Goal: Transaction & Acquisition: Subscribe to service/newsletter

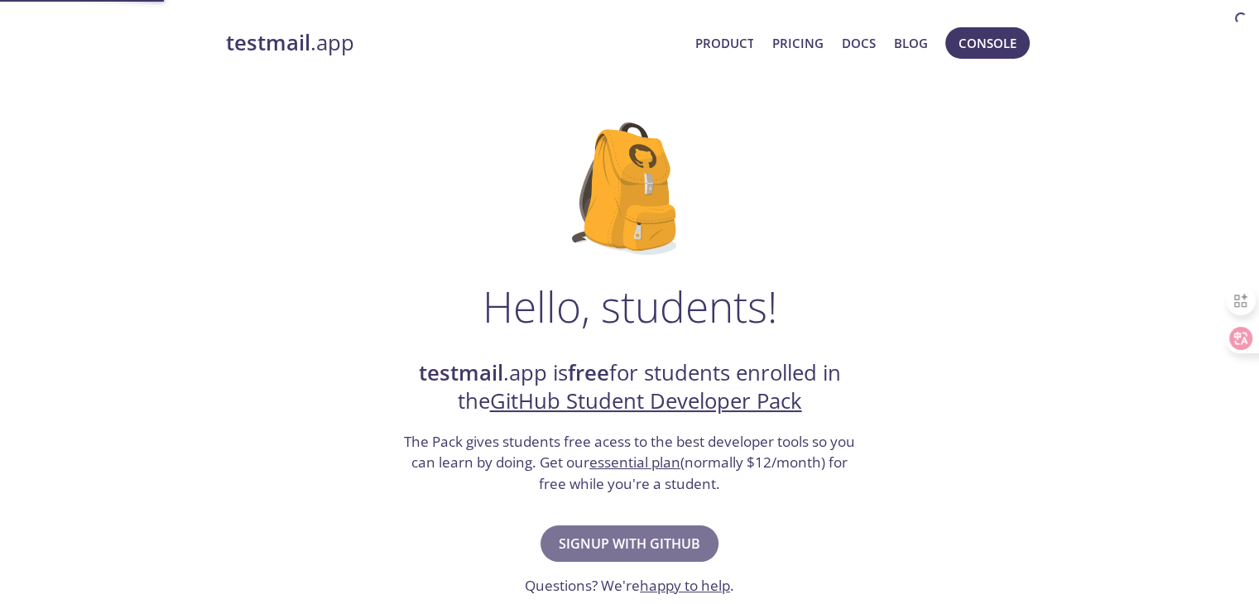
click at [616, 540] on span "Signup with GitHub" at bounding box center [630, 543] width 142 height 23
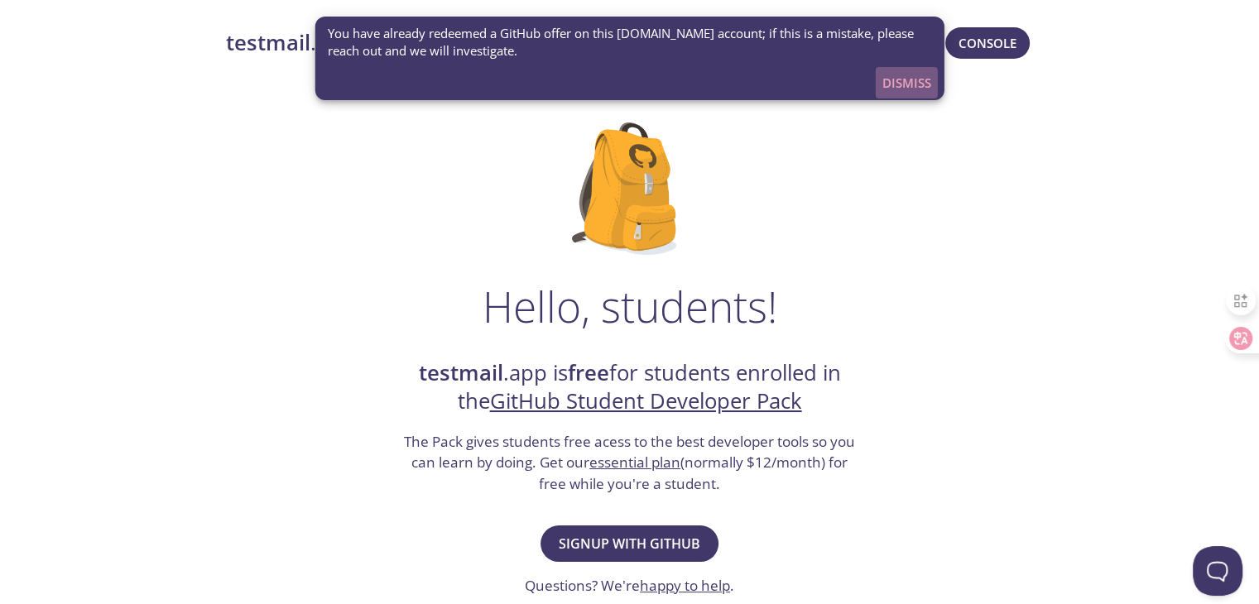
click at [907, 77] on span "Dismiss" at bounding box center [906, 83] width 49 height 22
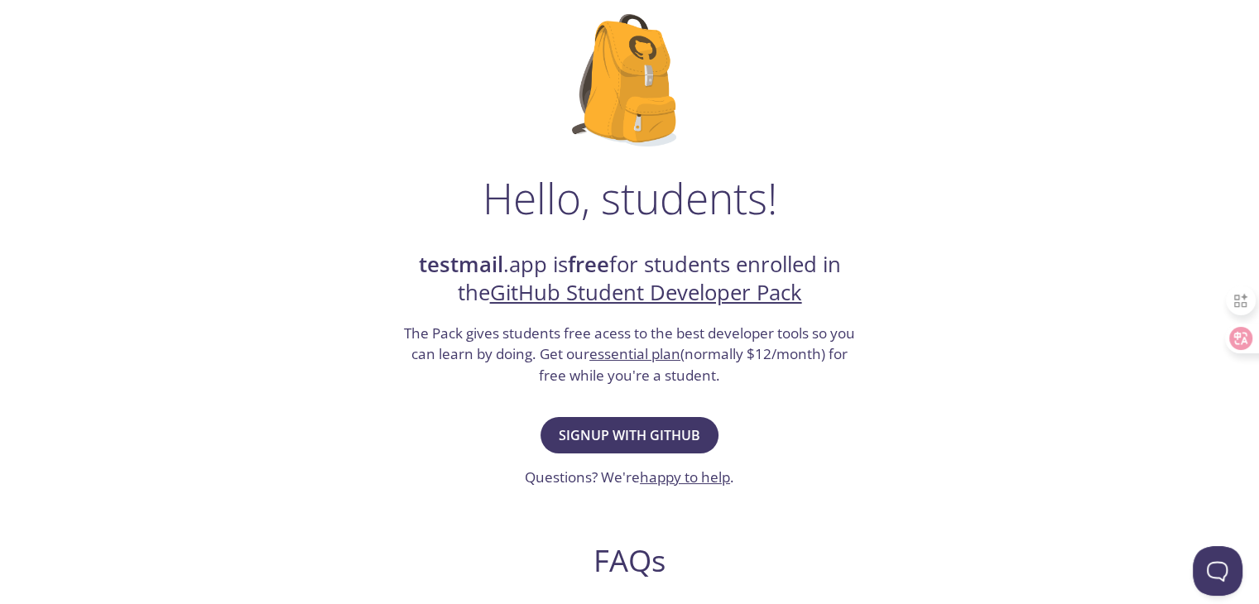
scroll to position [108, 0]
click at [615, 429] on span "Signup with GitHub" at bounding box center [630, 436] width 142 height 23
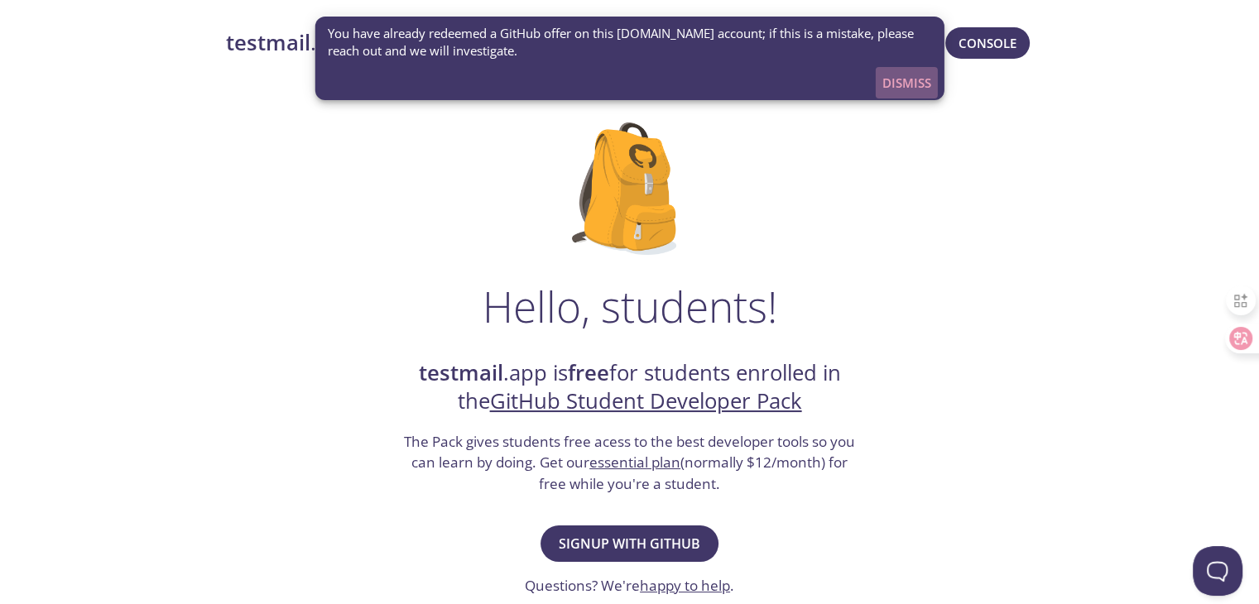
click at [909, 84] on span "Dismiss" at bounding box center [906, 83] width 49 height 22
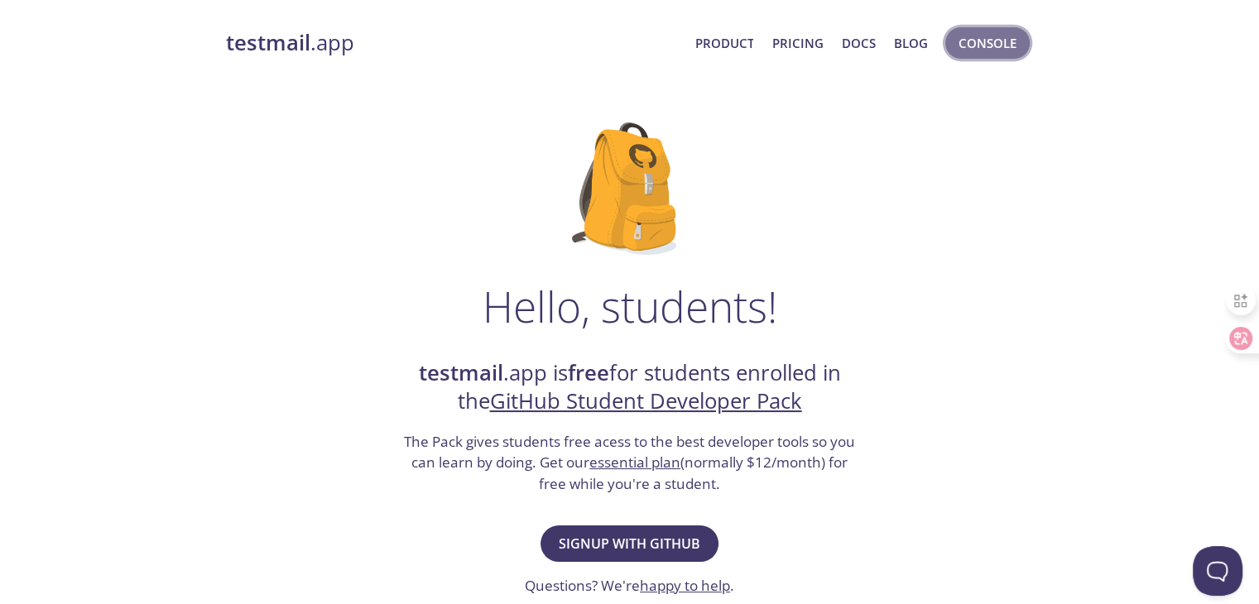
click at [992, 47] on span "Console" at bounding box center [987, 43] width 58 height 22
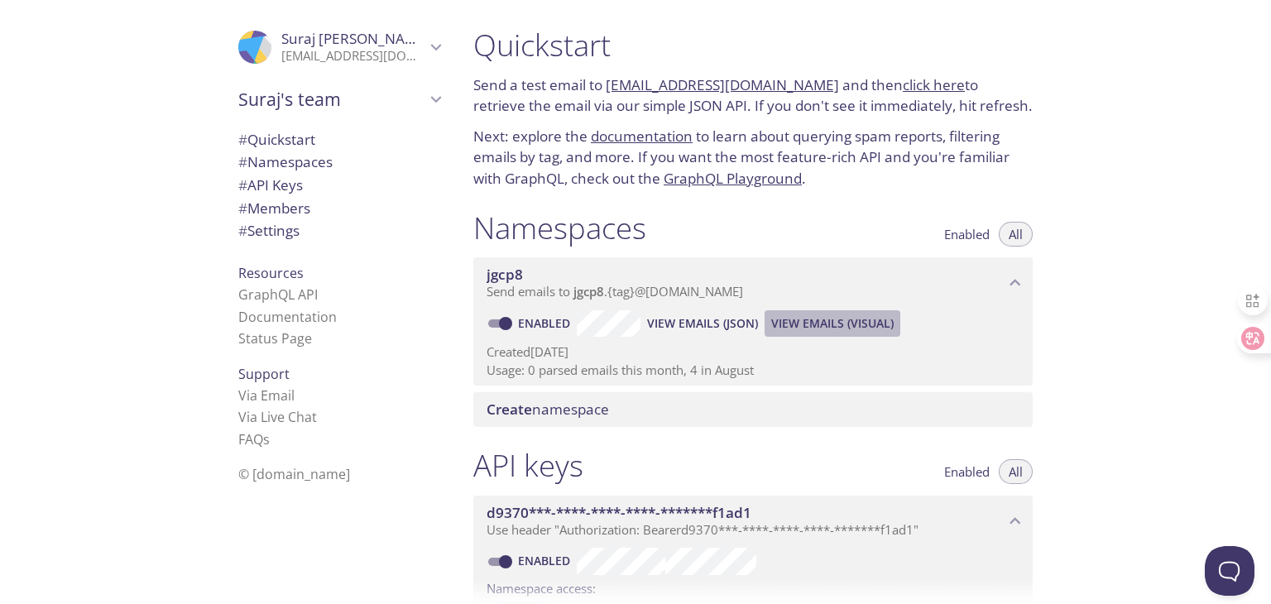
click at [821, 316] on span "View Emails (Visual)" at bounding box center [832, 324] width 122 height 20
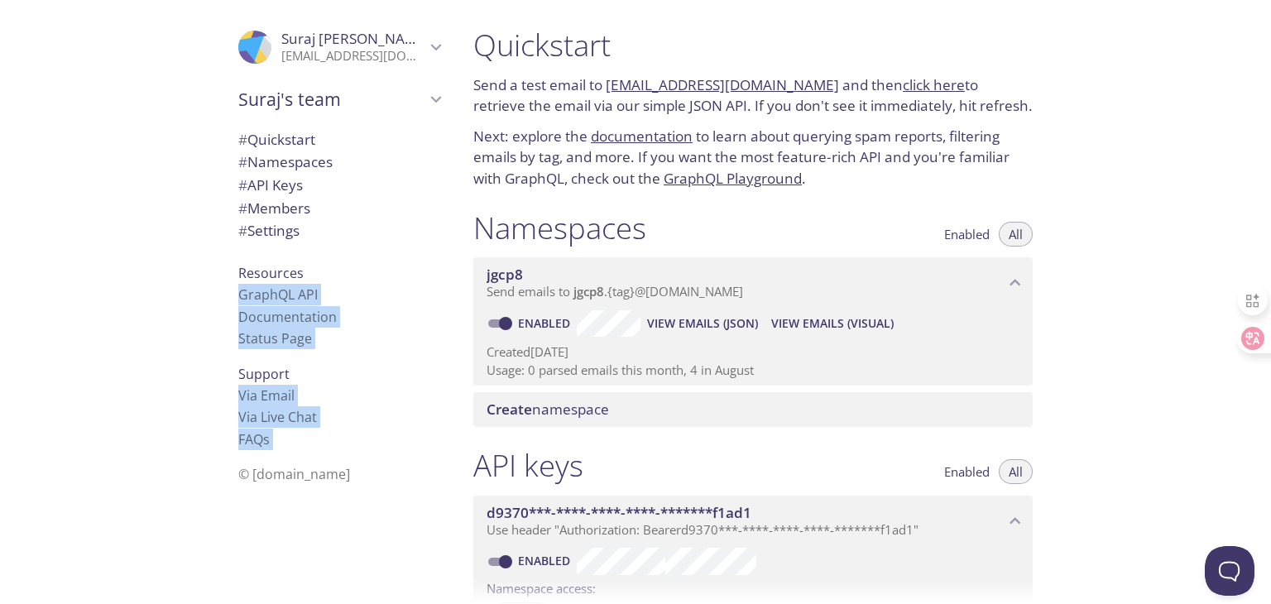
drag, startPoint x: 387, startPoint y: 603, endPoint x: 385, endPoint y: 620, distance: 17.5
click at [385, 603] on html ".cls-1 { fill: #6d5ca8; } .cls-2 { fill: #3fc191; } .cls-3 { fill: #3b4752; } .…" at bounding box center [635, 311] width 1271 height 622
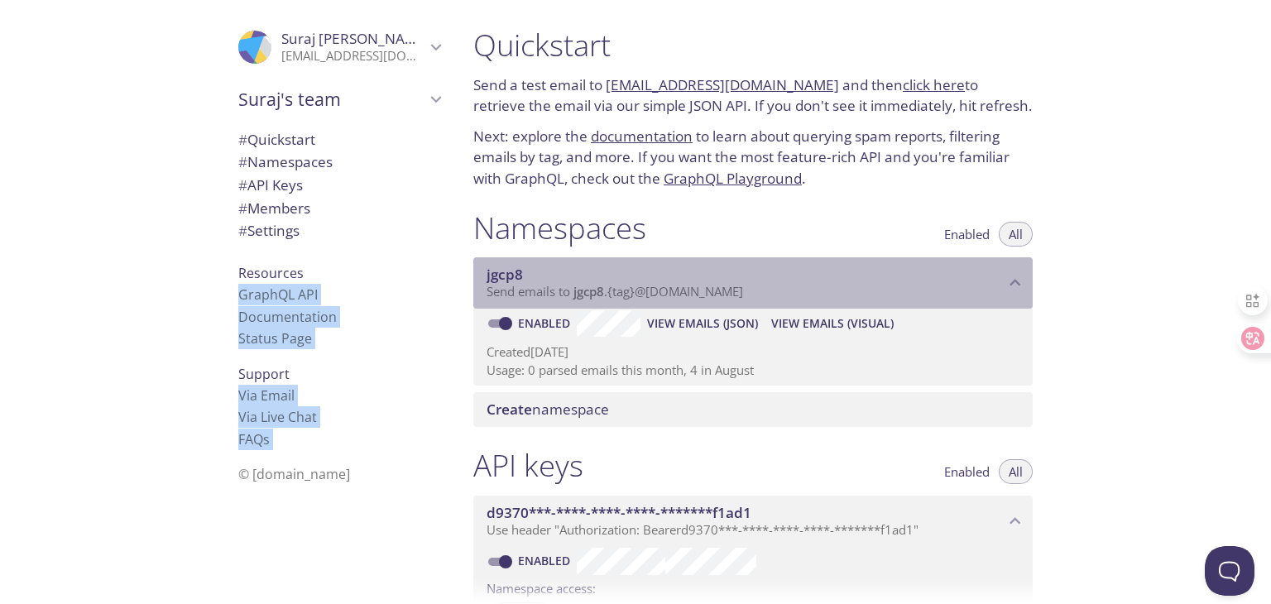
click at [741, 291] on span "Send emails to jgcp8 . {tag} @inbox.testmail.app" at bounding box center [615, 291] width 257 height 17
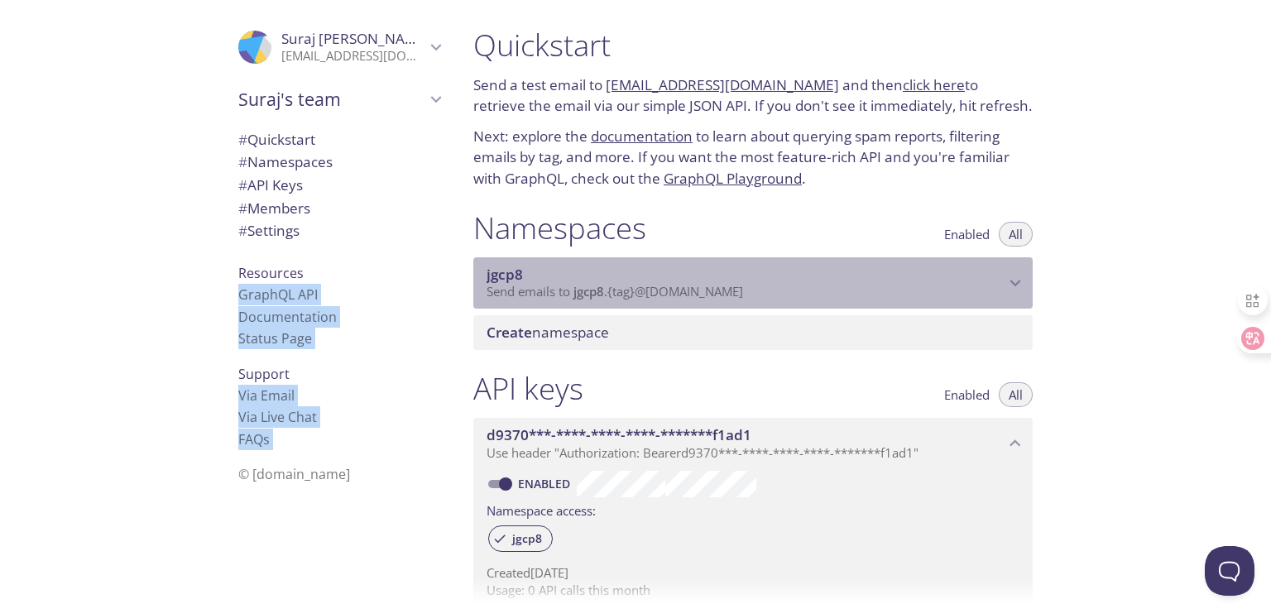
click at [741, 291] on span "Send emails to jgcp8 . {tag} @inbox.testmail.app" at bounding box center [615, 291] width 257 height 17
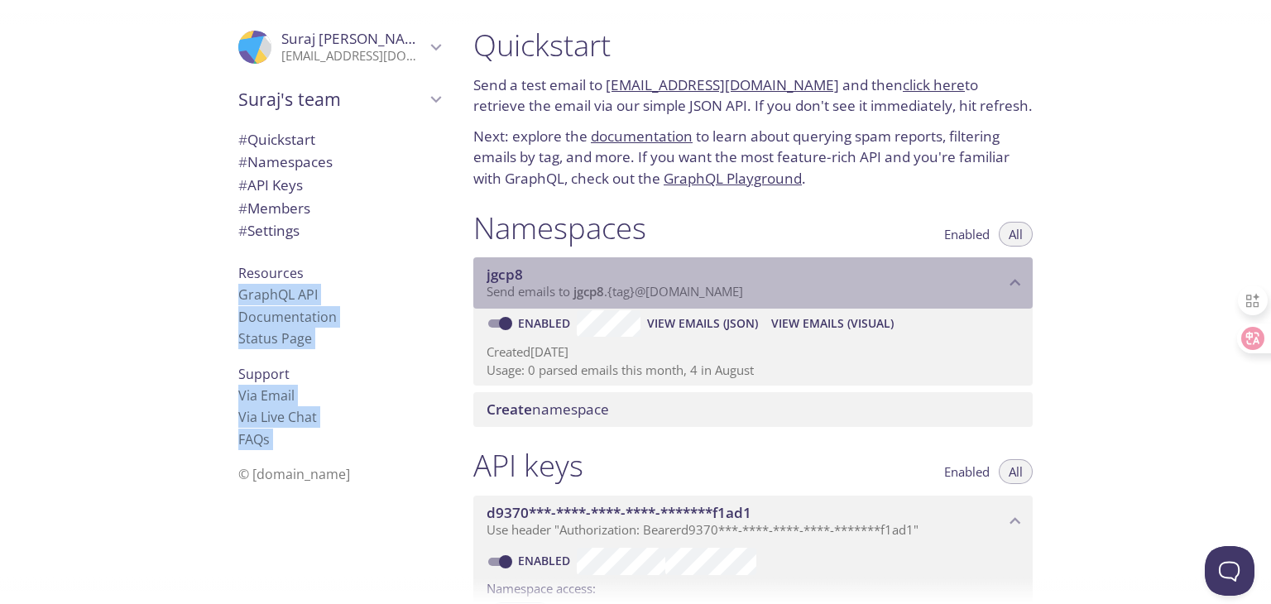
drag, startPoint x: 759, startPoint y: 295, endPoint x: 636, endPoint y: 305, distance: 123.7
click at [636, 305] on div "jgcp8 Send emails to jgcp8 . {tag} @inbox.testmail.app" at bounding box center [753, 282] width 560 height 51
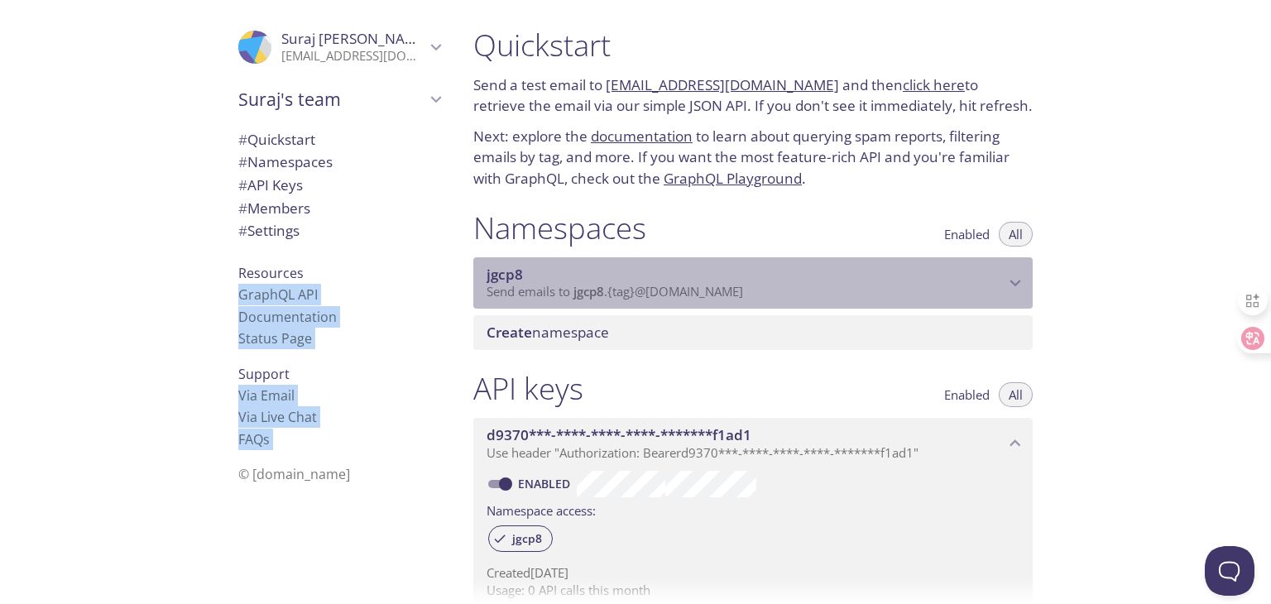
click at [718, 281] on span "jgcp8" at bounding box center [746, 275] width 518 height 18
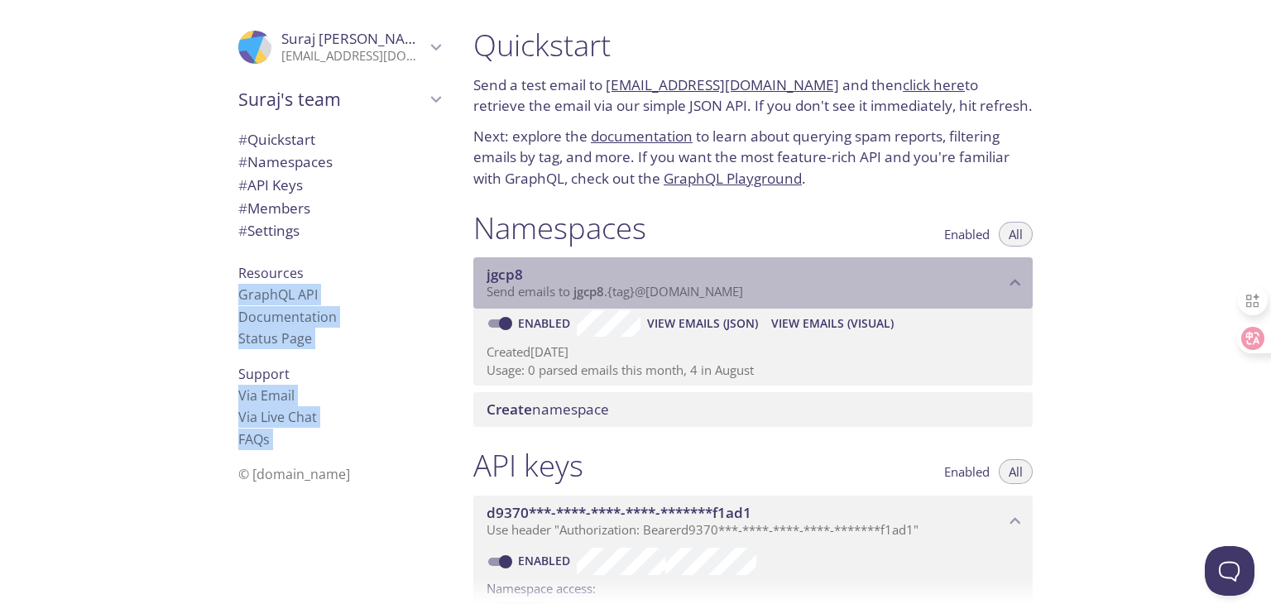
drag, startPoint x: 761, startPoint y: 291, endPoint x: 573, endPoint y: 295, distance: 188.0
click at [573, 295] on p "Send emails to jgcp8 . {tag} @inbox.testmail.app" at bounding box center [746, 292] width 518 height 17
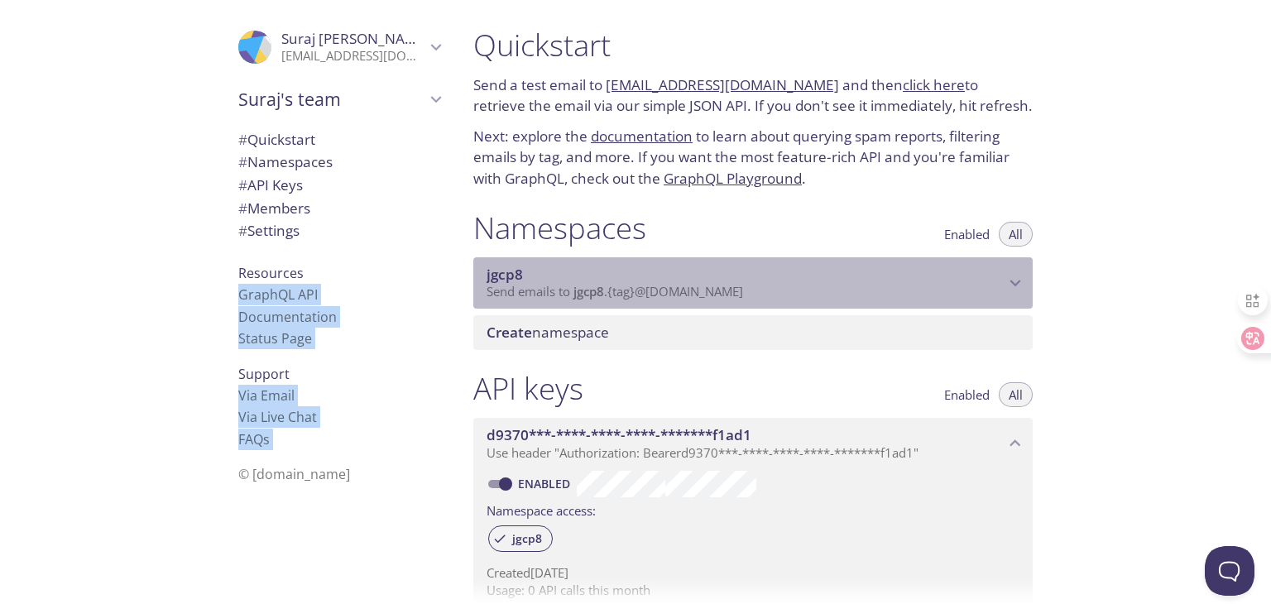
drag, startPoint x: 573, startPoint y: 295, endPoint x: 617, endPoint y: 300, distance: 44.1
click at [617, 300] on p "Send emails to jgcp8 . {tag} @inbox.testmail.app" at bounding box center [746, 292] width 518 height 17
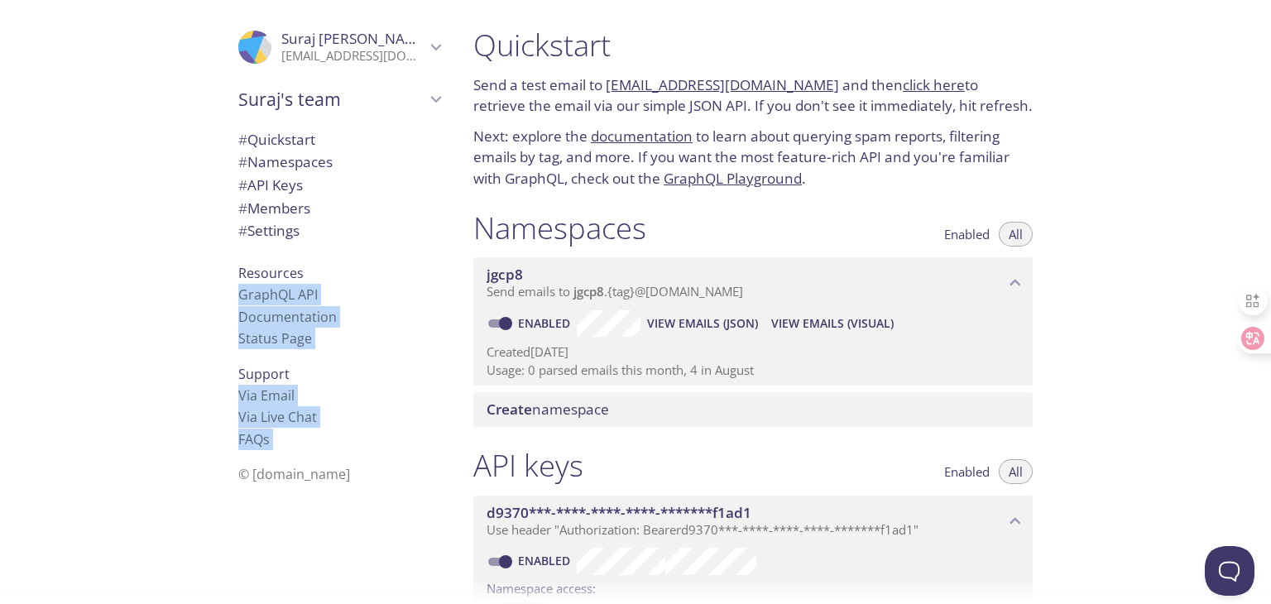
drag, startPoint x: 617, startPoint y: 300, endPoint x: 591, endPoint y: 300, distance: 25.7
click at [591, 300] on div "jgcp8 Send emails to jgcp8 . {tag} @inbox.testmail.app" at bounding box center [753, 282] width 560 height 51
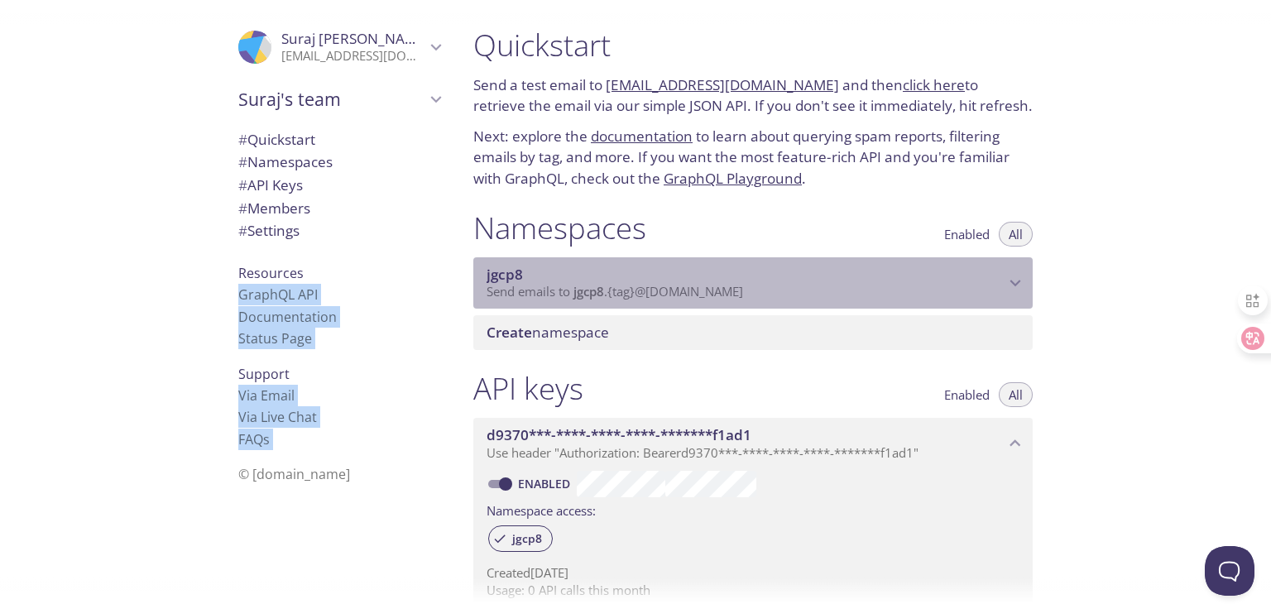
click at [591, 300] on div "jgcp8 Send emails to jgcp8 . {tag} @inbox.testmail.app" at bounding box center [753, 282] width 560 height 51
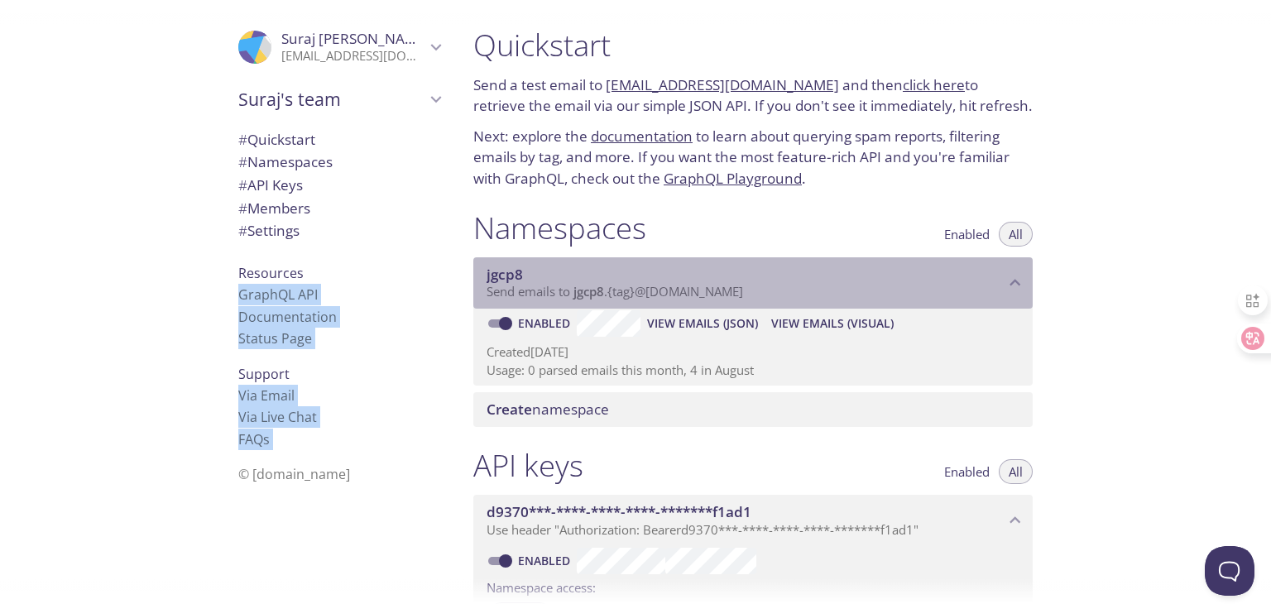
click at [591, 300] on div "jgcp8 Send emails to jgcp8 . {tag} @inbox.testmail.app" at bounding box center [753, 282] width 560 height 51
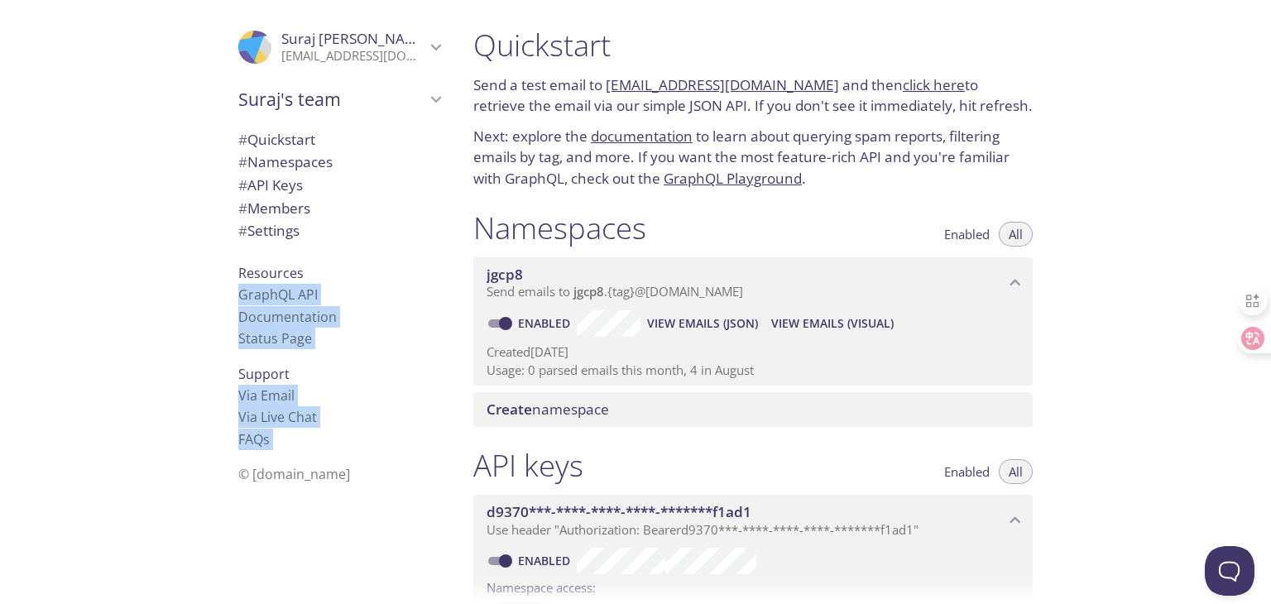
click at [591, 300] on div "jgcp8 Send emails to jgcp8 . {tag} @inbox.testmail.app" at bounding box center [753, 282] width 560 height 51
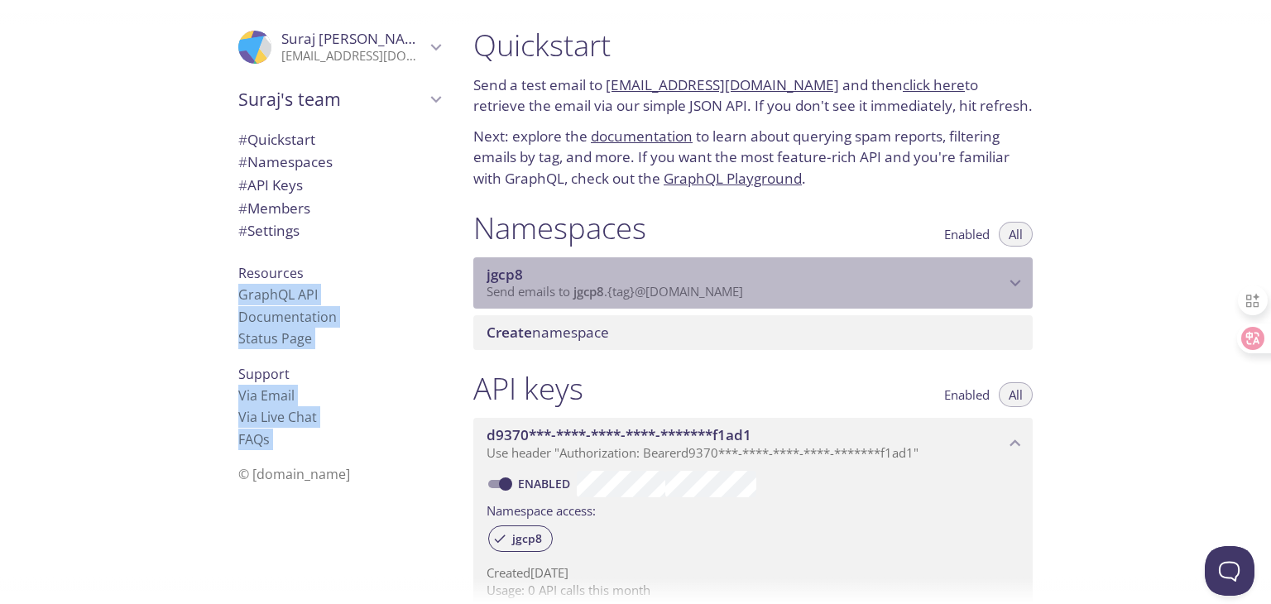
click at [591, 300] on div "jgcp8 Send emails to jgcp8 . {tag} @inbox.testmail.app" at bounding box center [753, 282] width 560 height 51
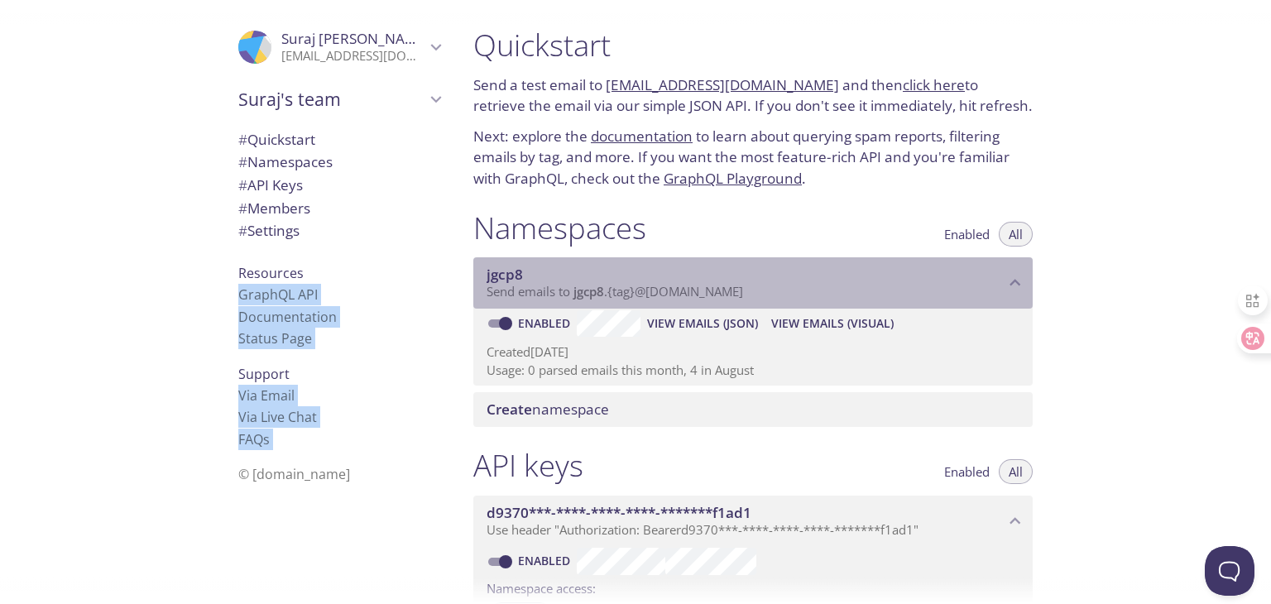
click at [591, 300] on div "jgcp8 Send emails to jgcp8 . {tag} @inbox.testmail.app" at bounding box center [753, 282] width 560 height 51
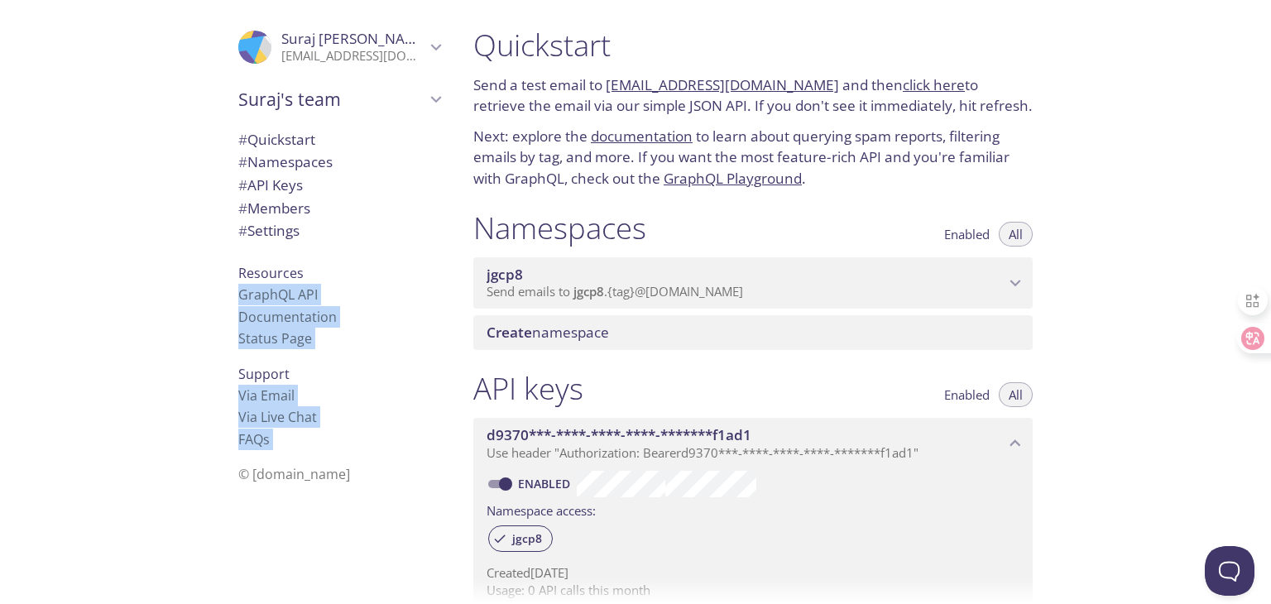
click at [591, 300] on div "jgcp8 Send emails to jgcp8 . {tag} @inbox.testmail.app" at bounding box center [753, 282] width 560 height 51
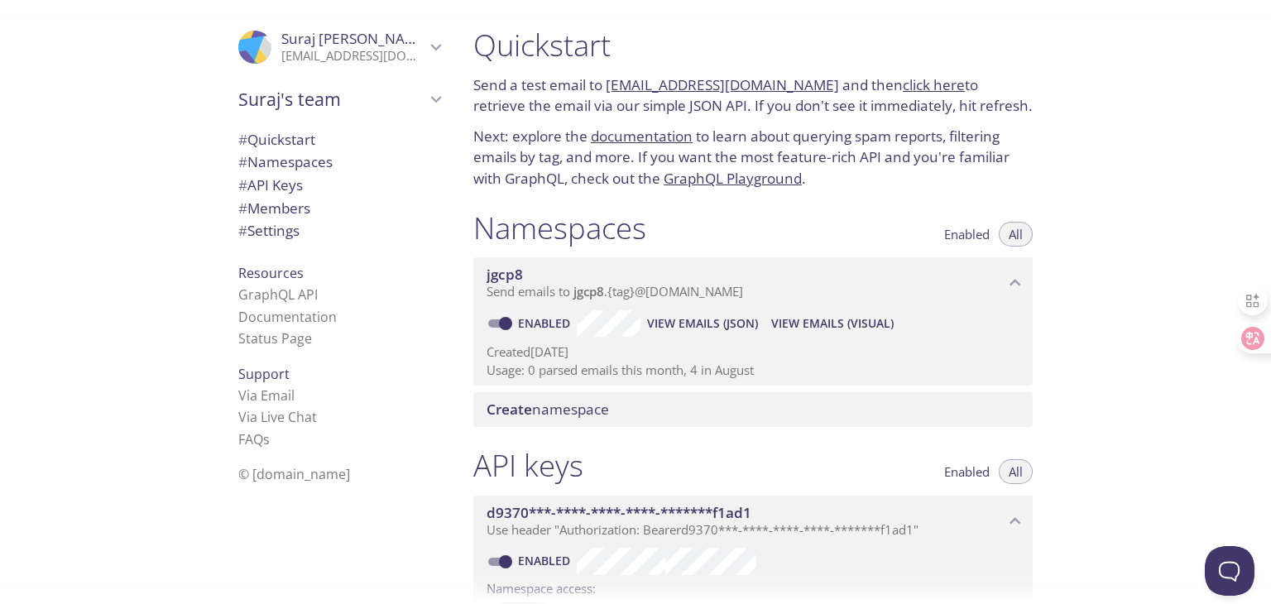
click at [1182, 344] on div "Quickstart Send a test email to jgcp8.test@inbox.testmail.app and then click he…" at bounding box center [865, 302] width 811 height 604
